Goal: Information Seeking & Learning: Learn about a topic

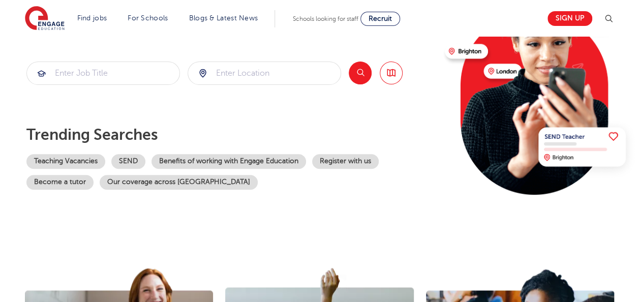
scroll to position [132, 0]
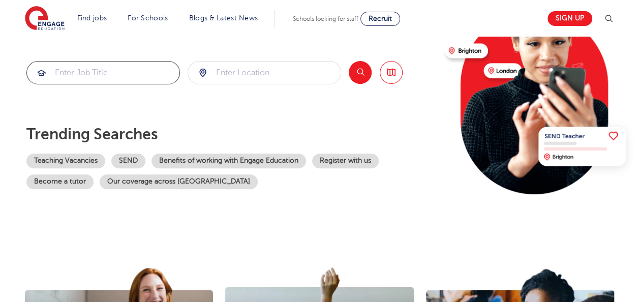
click at [100, 69] on input "search" at bounding box center [103, 72] width 152 height 22
type input "admin"
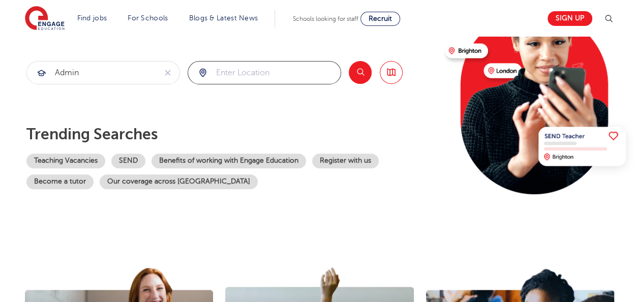
click at [233, 67] on input "search" at bounding box center [264, 72] width 152 height 22
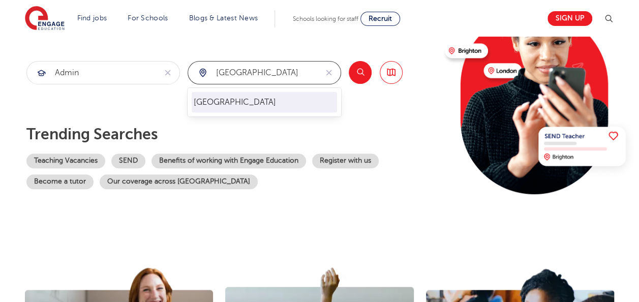
click at [219, 103] on li "[GEOGRAPHIC_DATA]" at bounding box center [264, 102] width 145 height 20
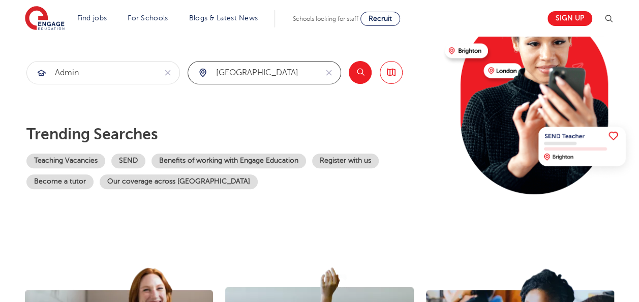
type input "[GEOGRAPHIC_DATA]"
click at [365, 76] on button "Search" at bounding box center [360, 72] width 23 height 23
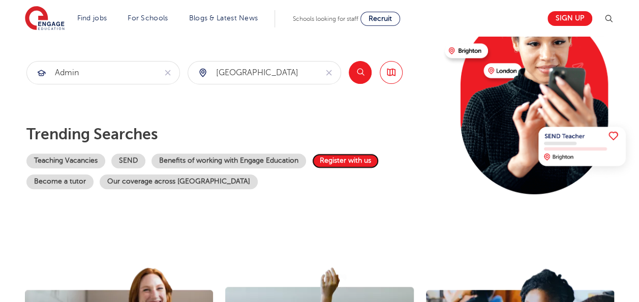
click at [340, 164] on link "Register with us" at bounding box center [345, 160] width 67 height 15
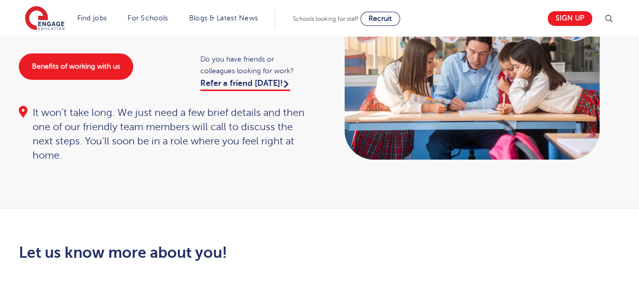
scroll to position [103, 0]
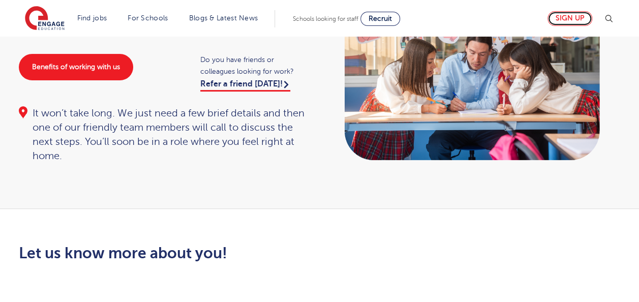
click at [575, 18] on link "Sign up" at bounding box center [569, 18] width 45 height 15
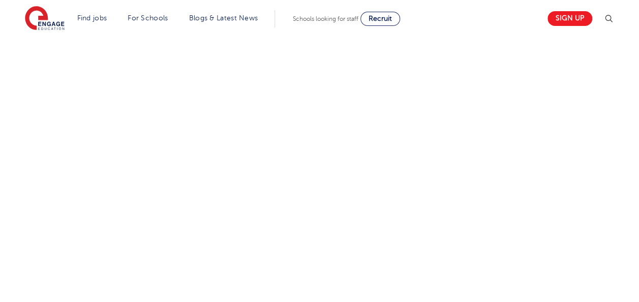
scroll to position [456, 0]
click at [473, 209] on div "Let us know more about you!" at bounding box center [319, 160] width 616 height 539
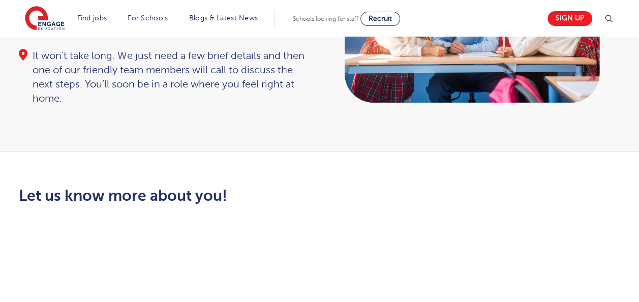
scroll to position [141, 0]
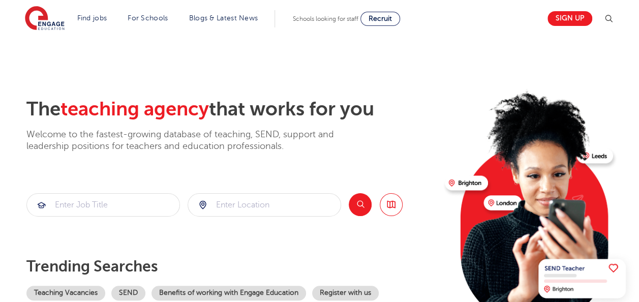
scroll to position [80, 0]
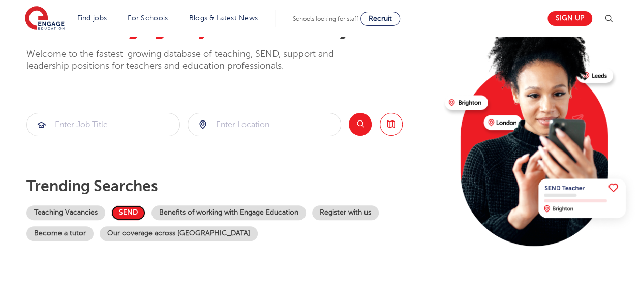
click at [129, 214] on link "SEND" at bounding box center [128, 212] width 34 height 15
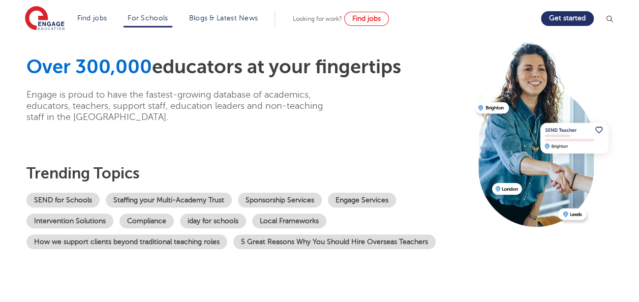
scroll to position [38, 0]
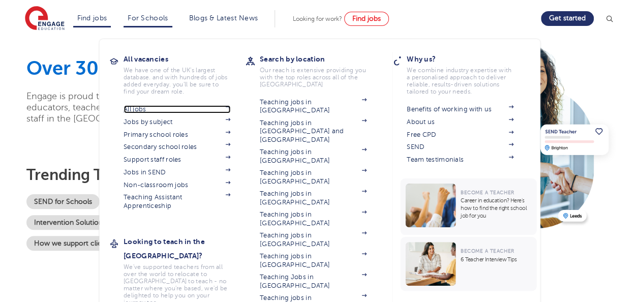
click at [144, 111] on link "All jobs" at bounding box center [176, 109] width 107 height 8
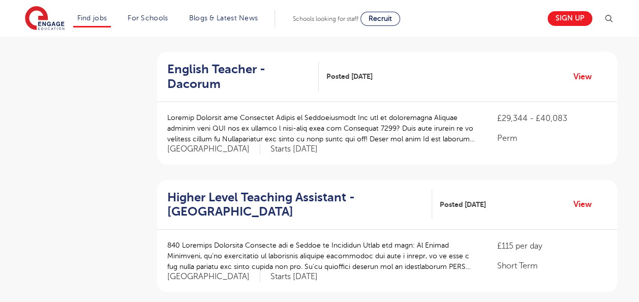
scroll to position [1124, 0]
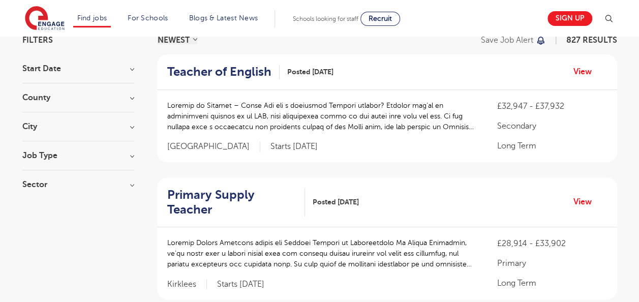
scroll to position [0, 0]
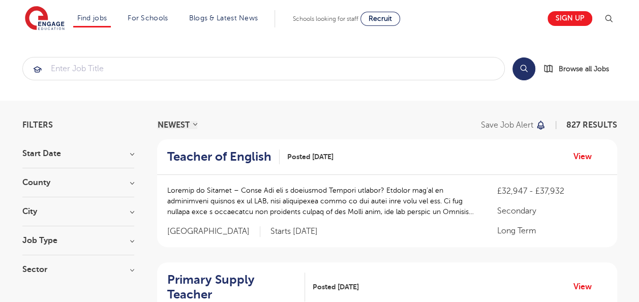
click at [40, 237] on h3 "Job Type" at bounding box center [78, 240] width 112 height 8
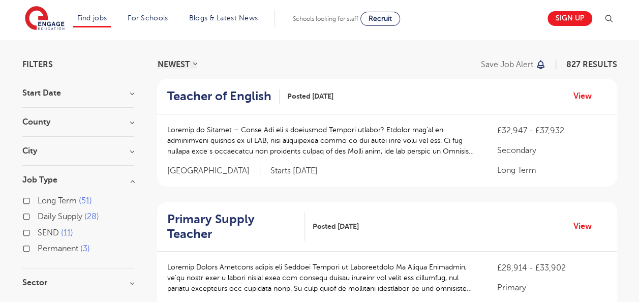
scroll to position [61, 0]
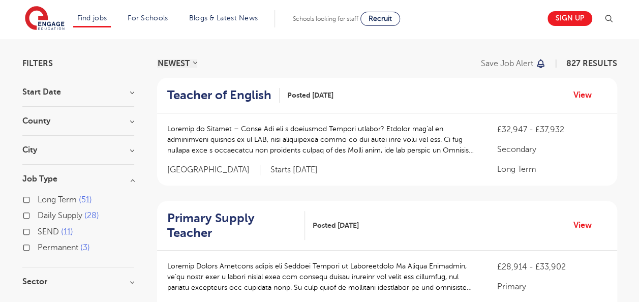
click at [38, 247] on label "Permanent 3" at bounding box center [64, 247] width 52 height 13
click at [38, 247] on input "Permanent 3" at bounding box center [41, 246] width 7 height 7
checkbox input "true"
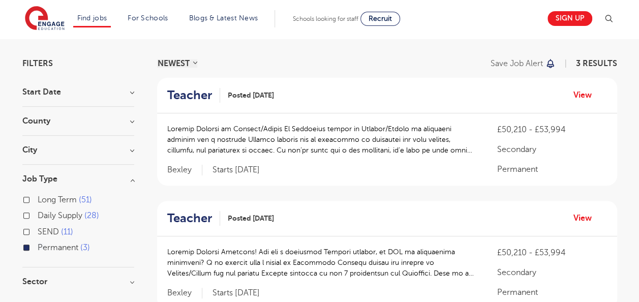
click at [51, 156] on div "City Bexley 2 Show more" at bounding box center [78, 155] width 112 height 19
click at [133, 150] on h3 "City" at bounding box center [78, 150] width 112 height 8
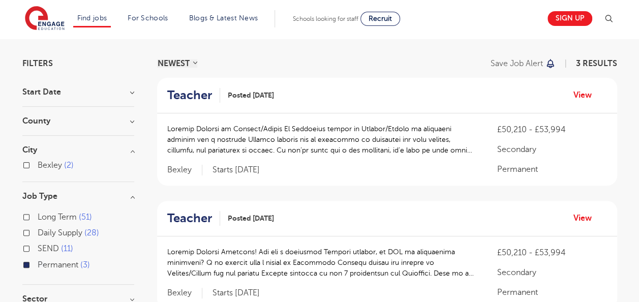
click at [54, 112] on section "Start Date September 3 Show more County Bexley 2 Brighton & Hove 1 Show more Ci…" at bounding box center [78, 200] width 112 height 225
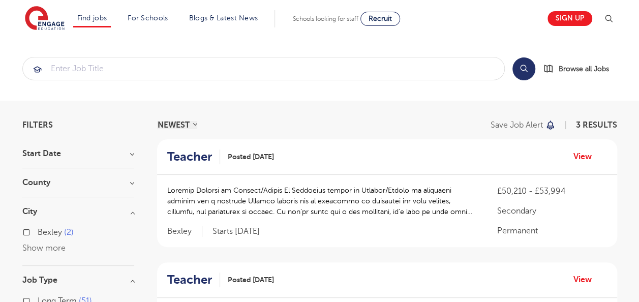
click at [37, 155] on h3 "Start Date" at bounding box center [78, 153] width 112 height 8
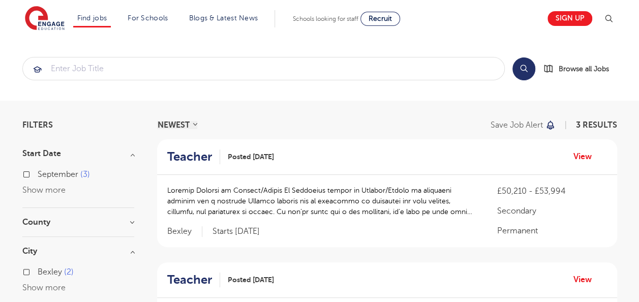
click at [38, 173] on label "September 3" at bounding box center [64, 174] width 52 height 13
click at [38, 173] on input "September 3" at bounding box center [41, 173] width 7 height 7
checkbox input "true"
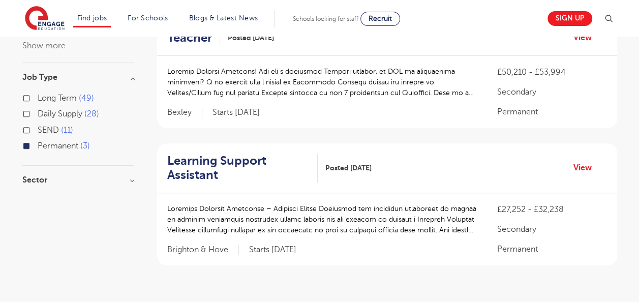
scroll to position [244, 0]
